Goal: Task Accomplishment & Management: Manage account settings

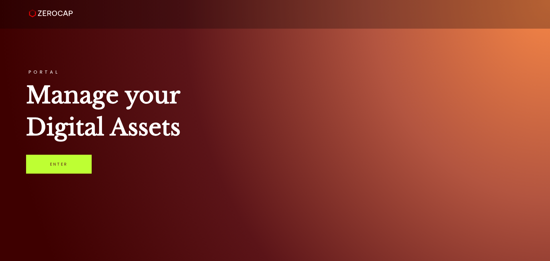
click at [49, 165] on link "Enter" at bounding box center [59, 164] width 66 height 19
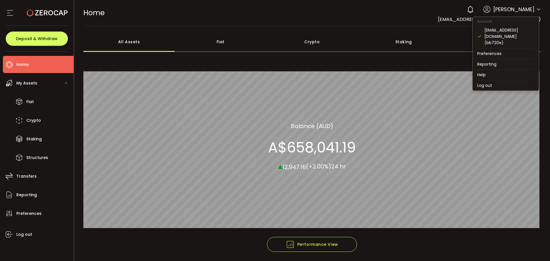
click at [537, 10] on icon at bounding box center [539, 9] width 5 height 5
click at [489, 81] on li "Log out" at bounding box center [506, 85] width 66 height 10
